Goal: Find specific page/section: Find specific page/section

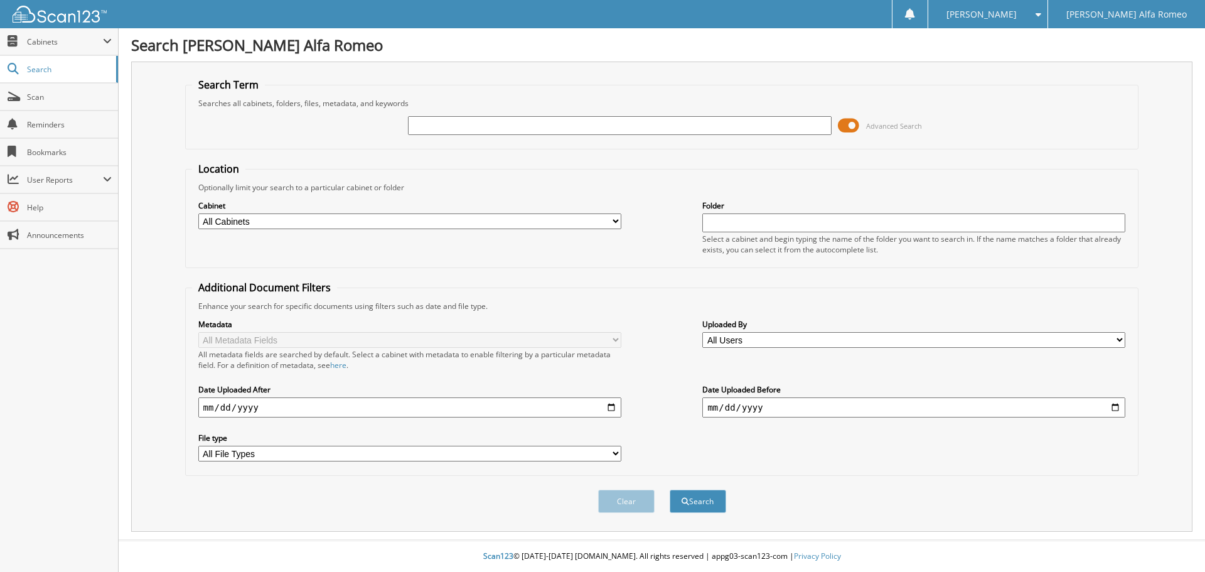
click at [456, 126] on input "text" at bounding box center [619, 125] width 423 height 19
type input "35539"
click at [692, 501] on button "Search" at bounding box center [698, 501] width 57 height 23
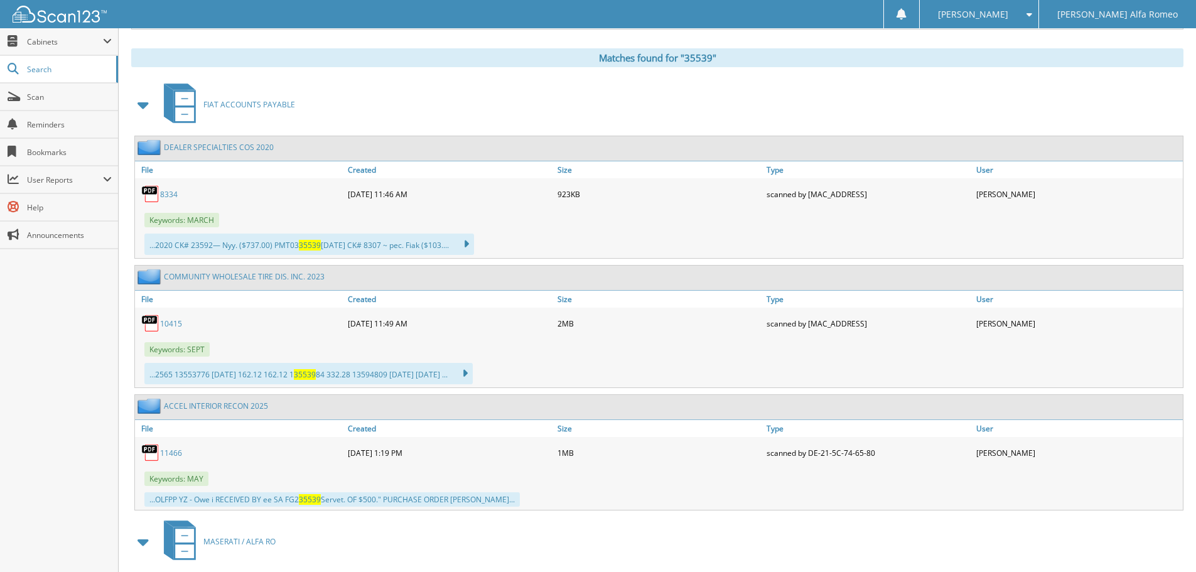
scroll to position [616, 0]
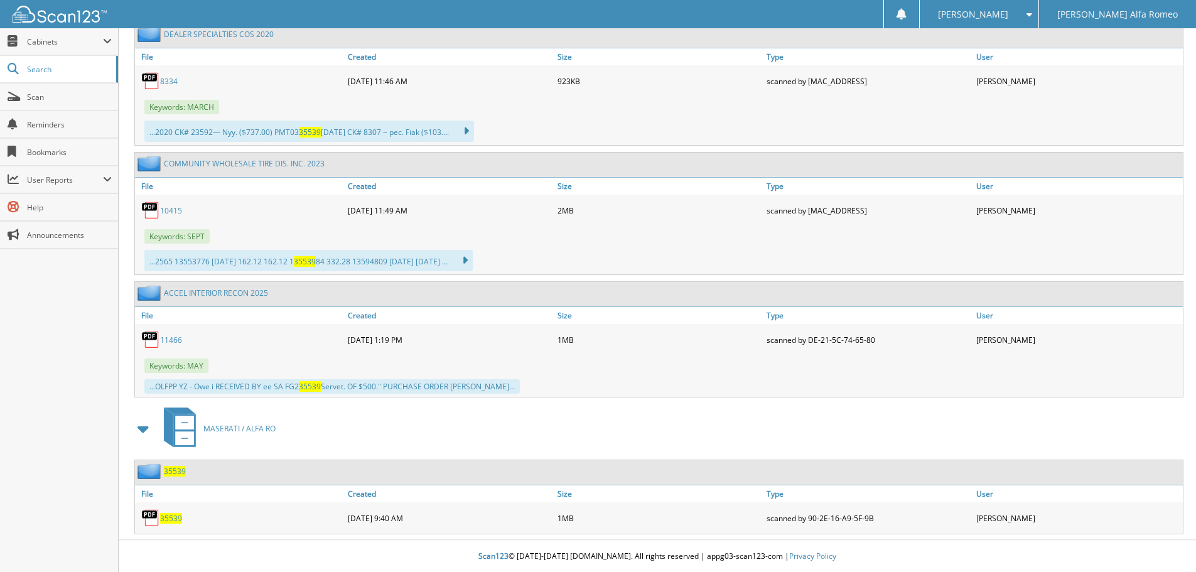
click at [175, 517] on span "35539" at bounding box center [171, 518] width 22 height 11
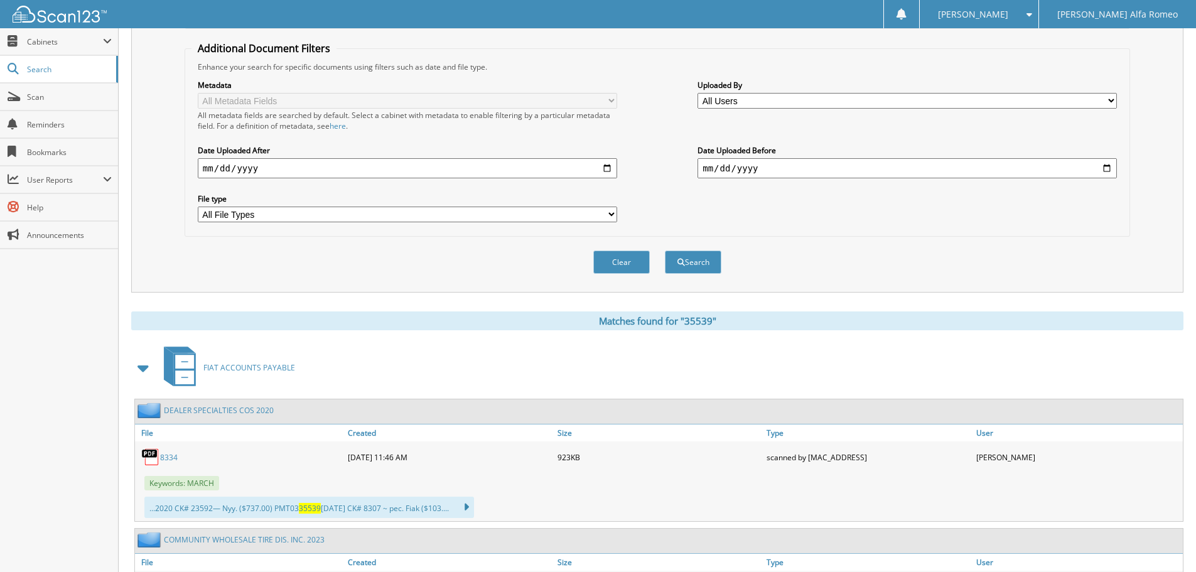
scroll to position [0, 0]
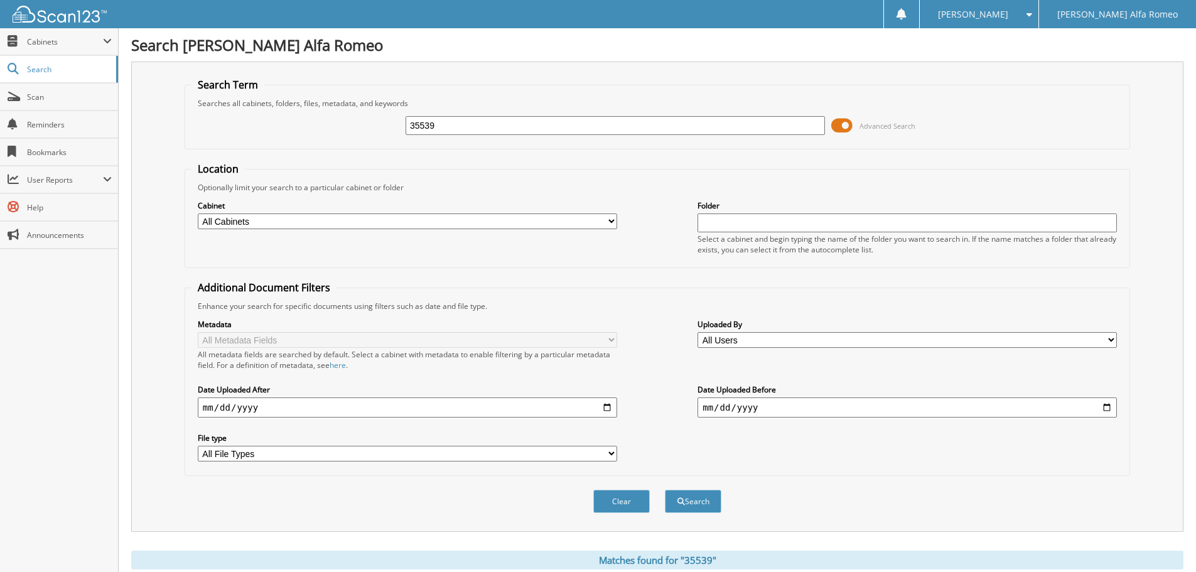
click at [459, 129] on input "35539" at bounding box center [615, 125] width 419 height 19
type input "35339"
click at [701, 509] on button "Search" at bounding box center [693, 501] width 57 height 23
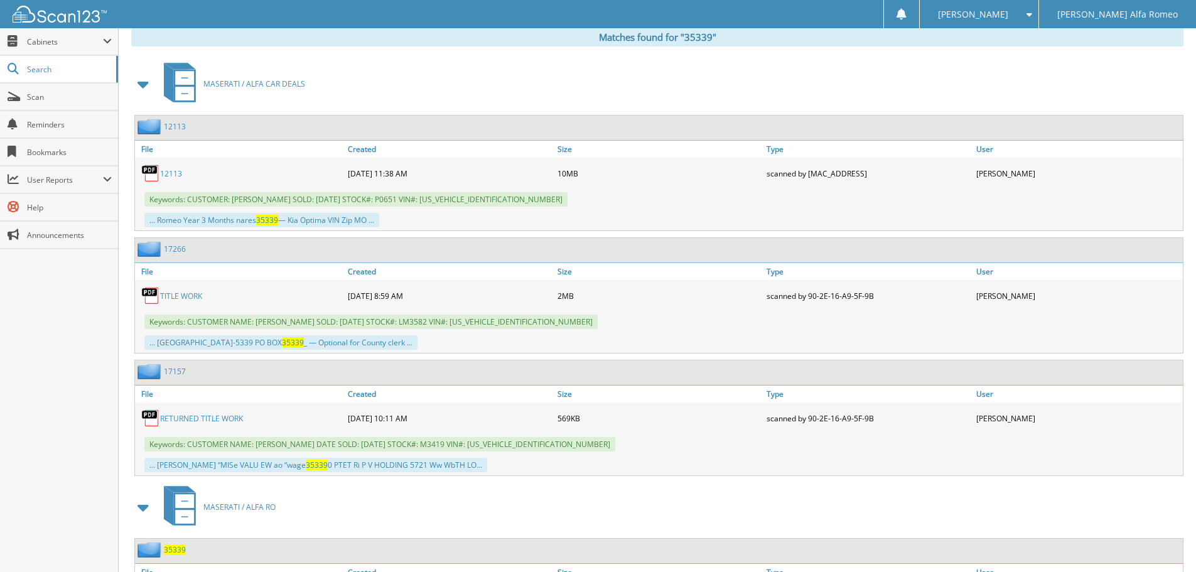
scroll to position [602, 0]
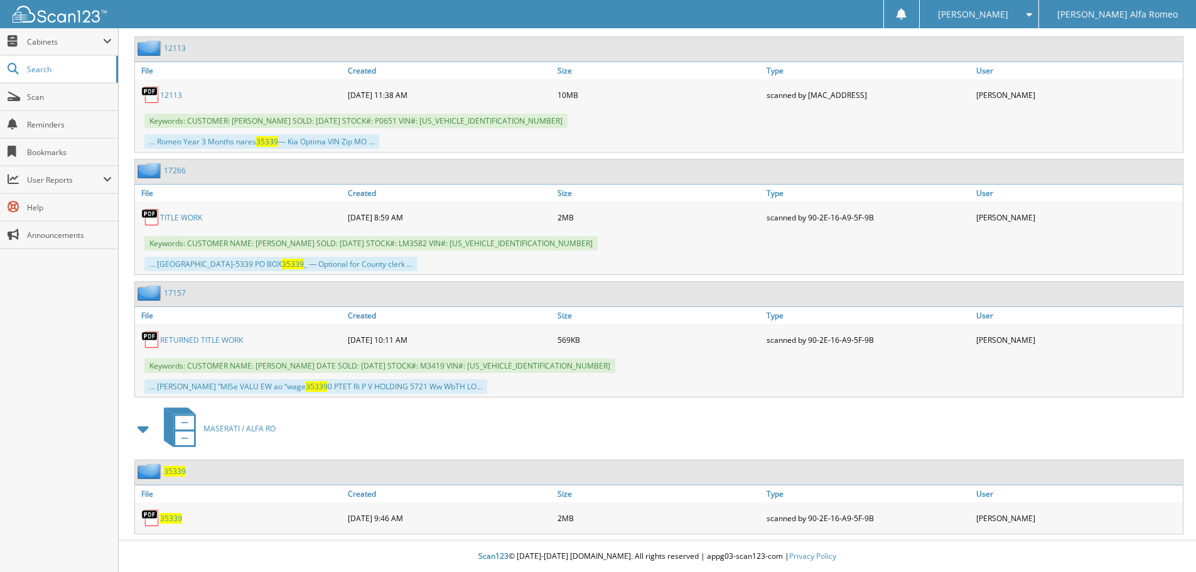
click at [168, 517] on span "35339" at bounding box center [171, 518] width 22 height 11
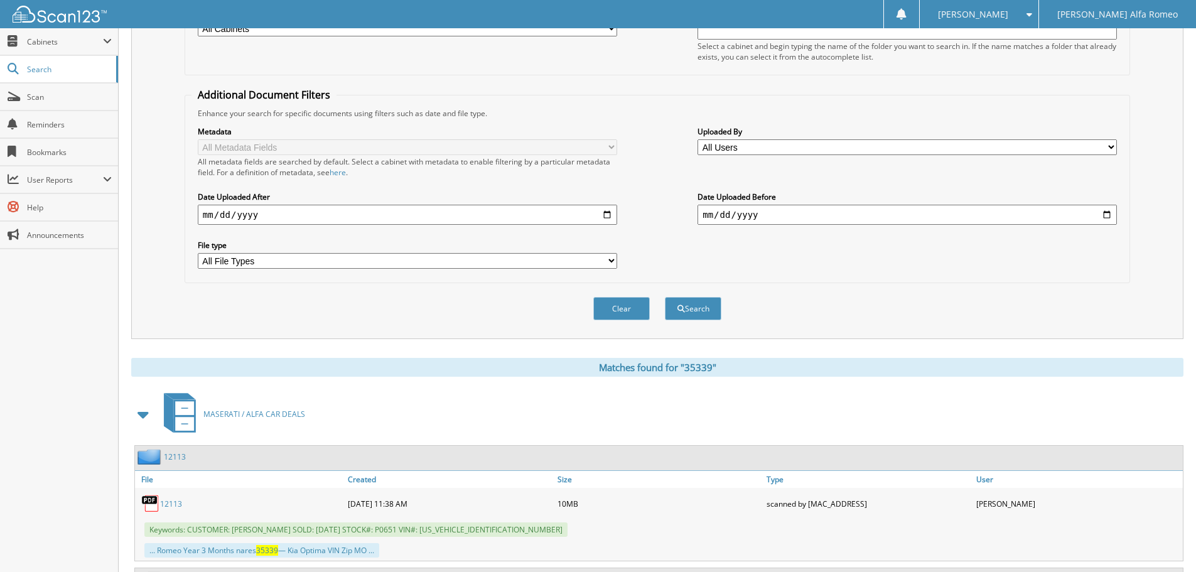
scroll to position [37, 0]
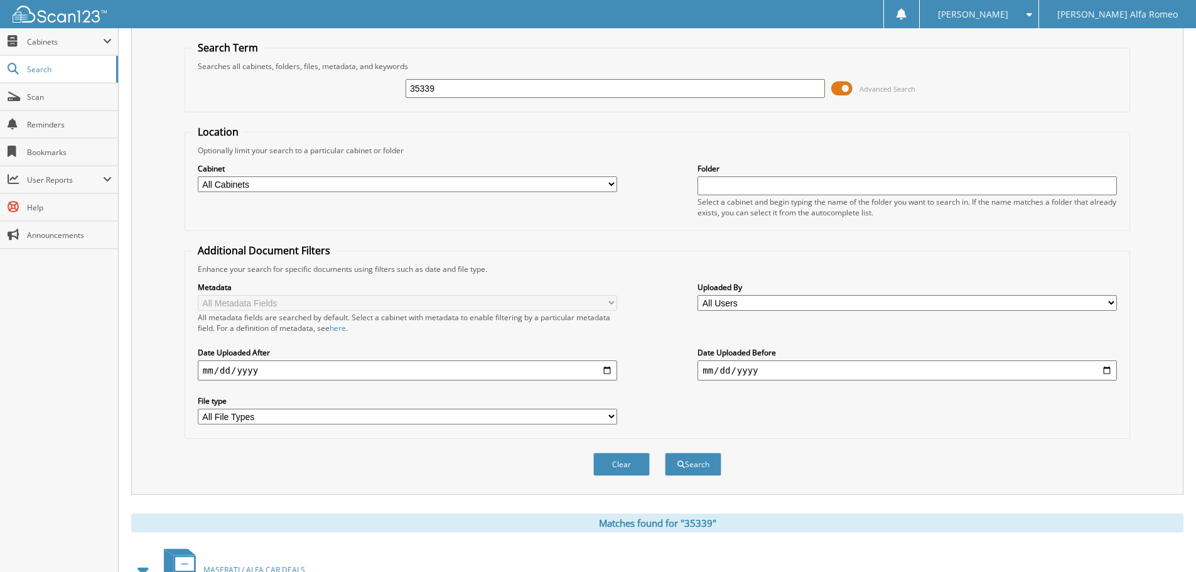
drag, startPoint x: 512, startPoint y: 87, endPoint x: 354, endPoint y: 90, distance: 157.6
click at [350, 82] on div "35339 Advanced Search" at bounding box center [657, 89] width 932 height 34
type input "35253"
click at [684, 462] on button "Search" at bounding box center [693, 464] width 57 height 23
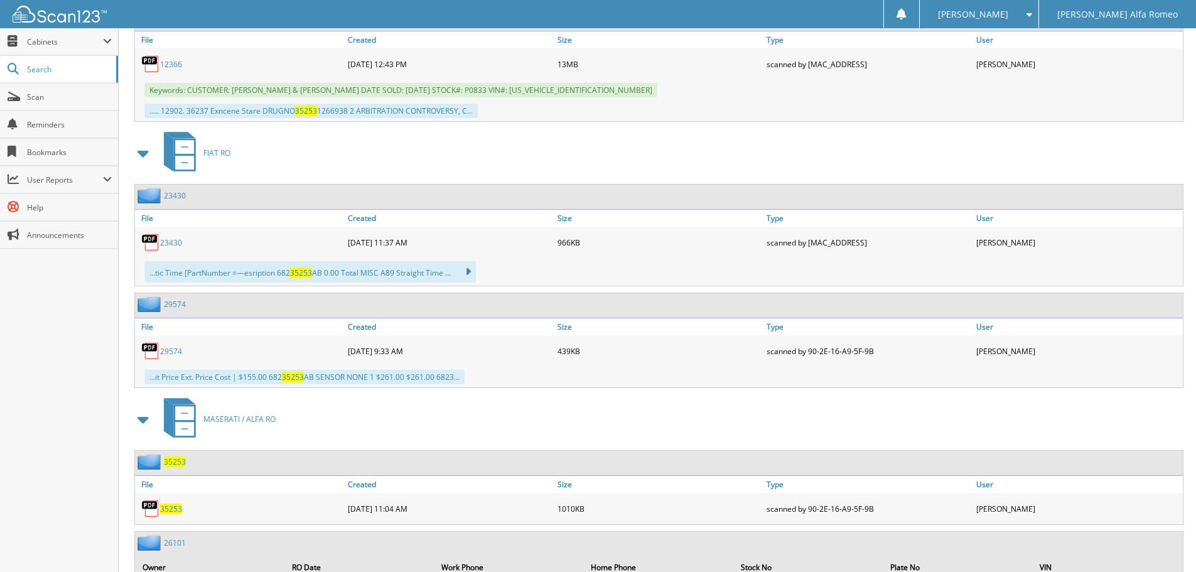
scroll to position [1412, 0]
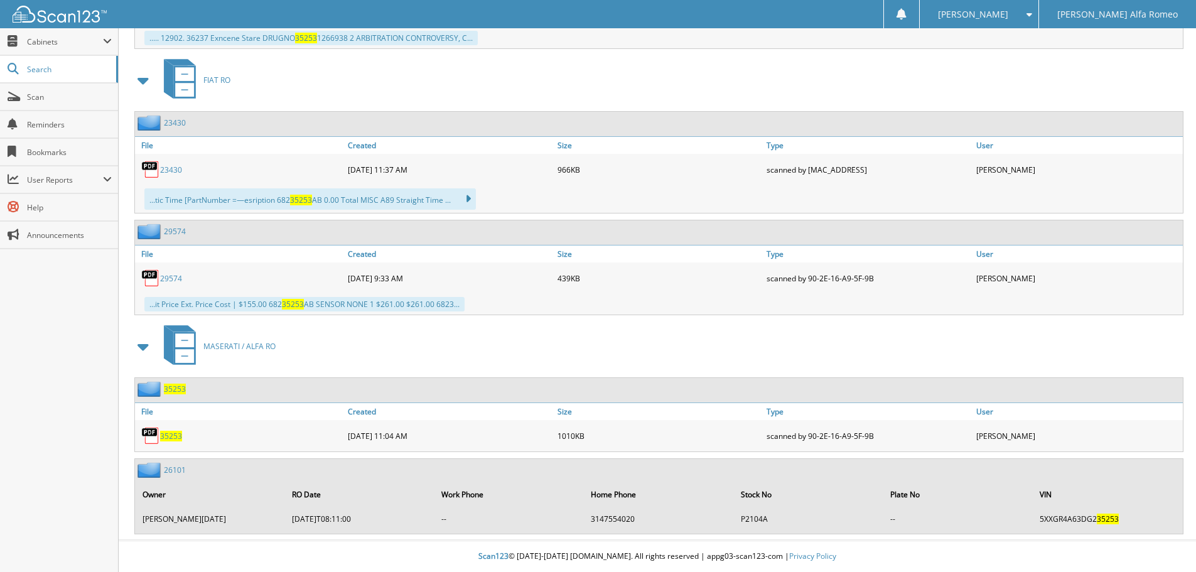
click at [168, 432] on span "35253" at bounding box center [171, 436] width 22 height 11
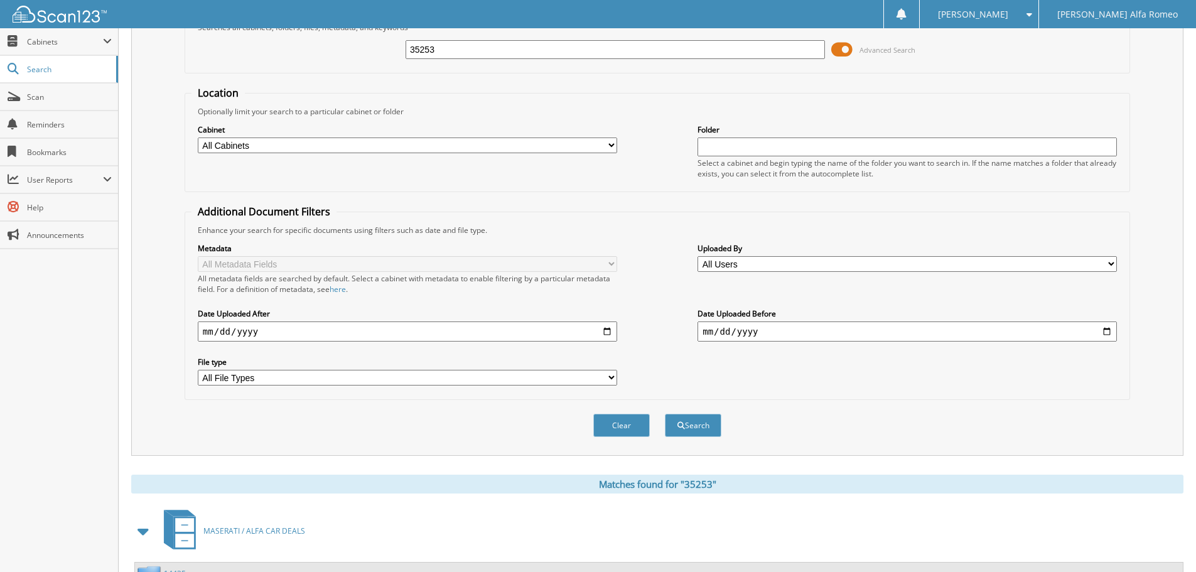
scroll to position [0, 0]
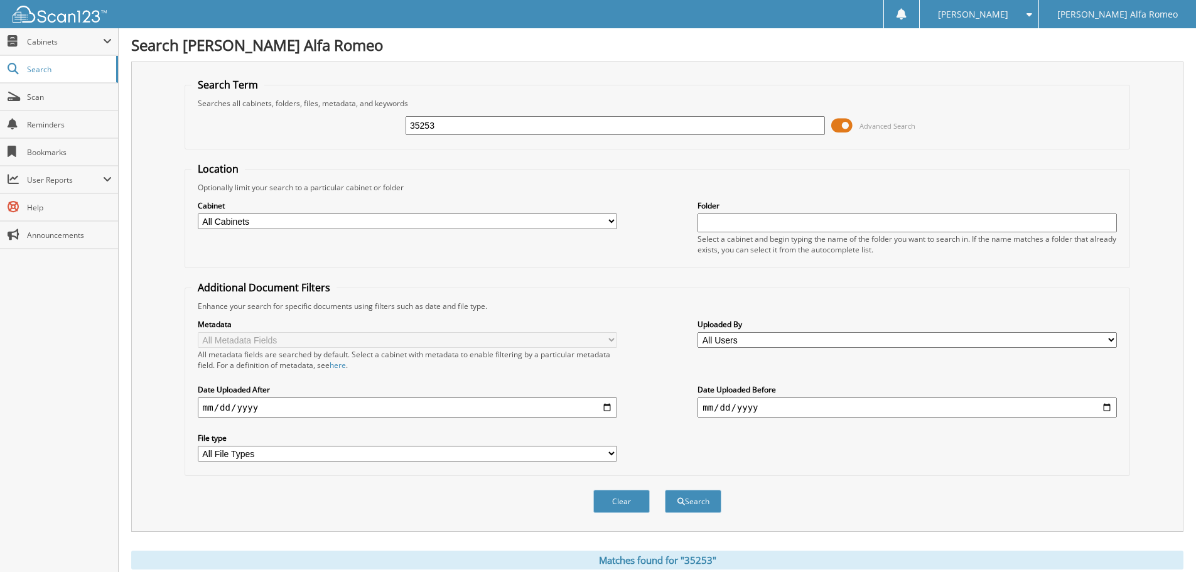
drag, startPoint x: 456, startPoint y: 124, endPoint x: 392, endPoint y: 77, distance: 79.5
click at [383, 105] on fieldset "Search Term Searches all cabinets, folders, files, metadata, and keywords 35253…" at bounding box center [658, 114] width 946 height 72
type input "32456"
click at [665, 490] on button "Search" at bounding box center [693, 501] width 57 height 23
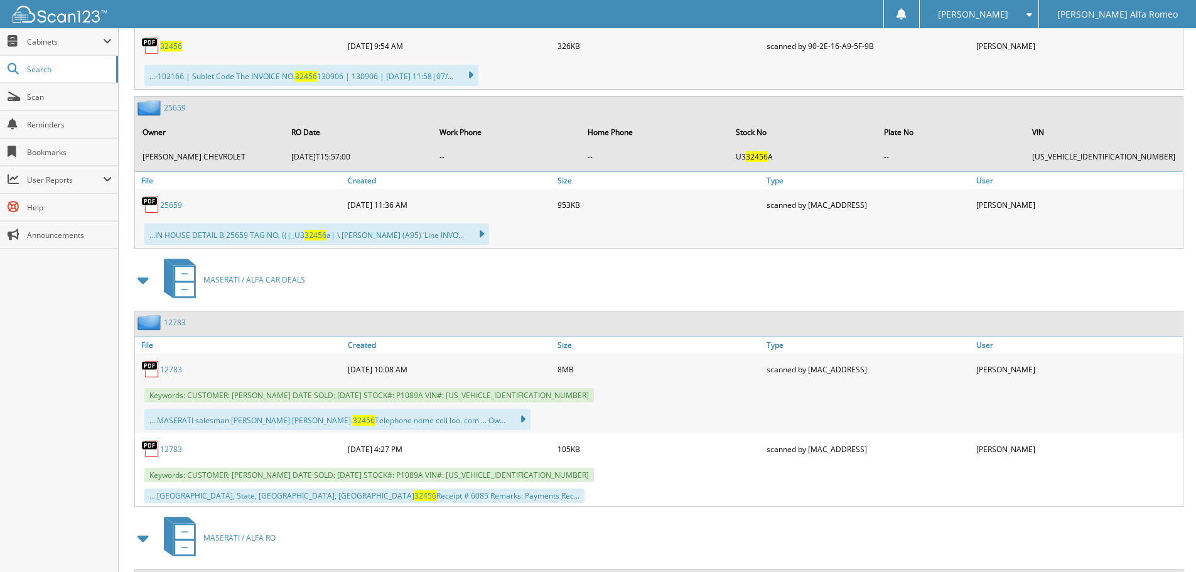
scroll to position [760, 0]
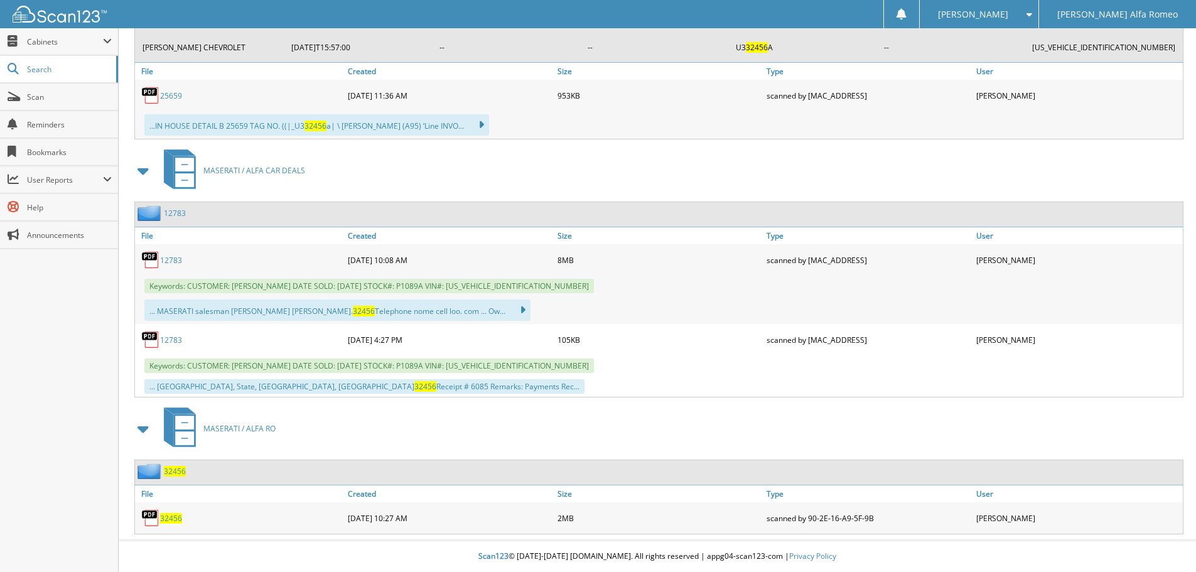
click at [177, 519] on span "32456" at bounding box center [171, 518] width 22 height 11
